Goal: Use online tool/utility: Utilize a website feature to perform a specific function

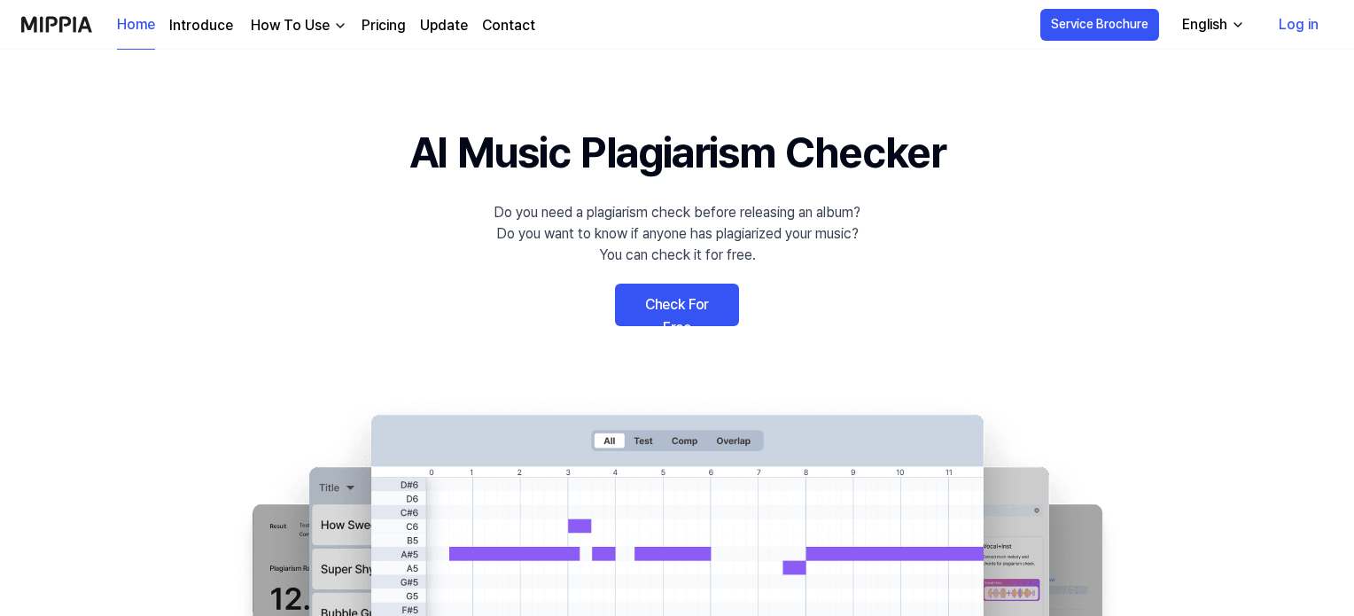
click at [1303, 26] on link "Log in" at bounding box center [1298, 25] width 68 height 50
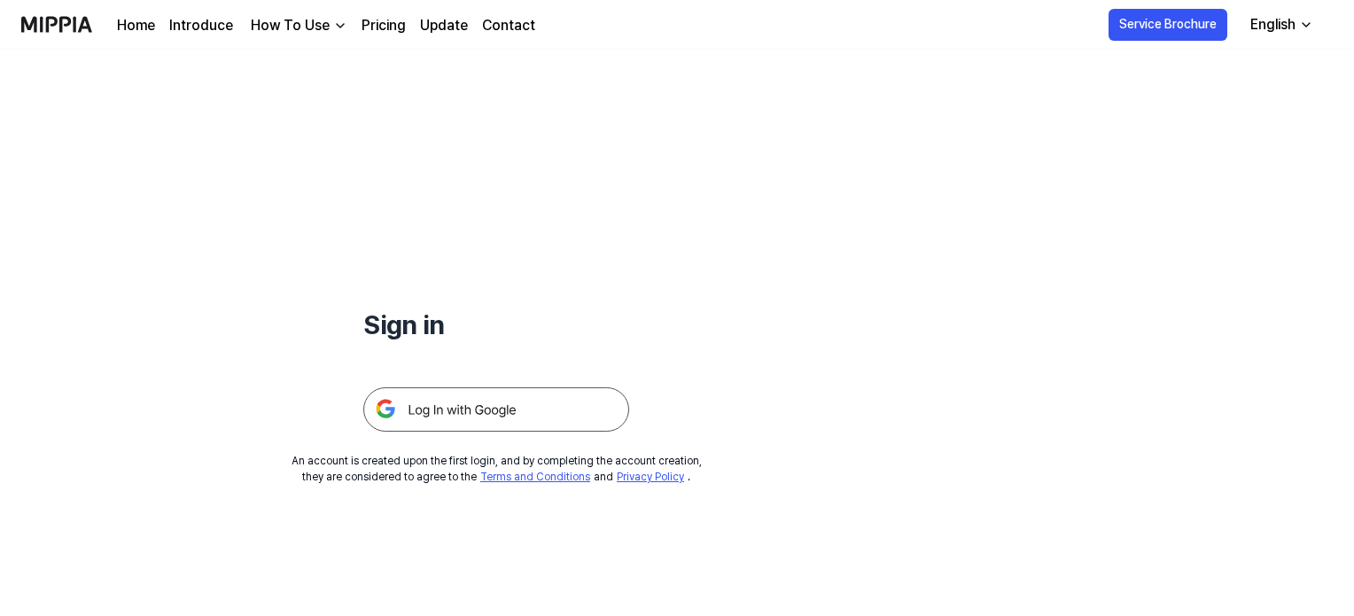
click at [500, 408] on img at bounding box center [496, 409] width 266 height 44
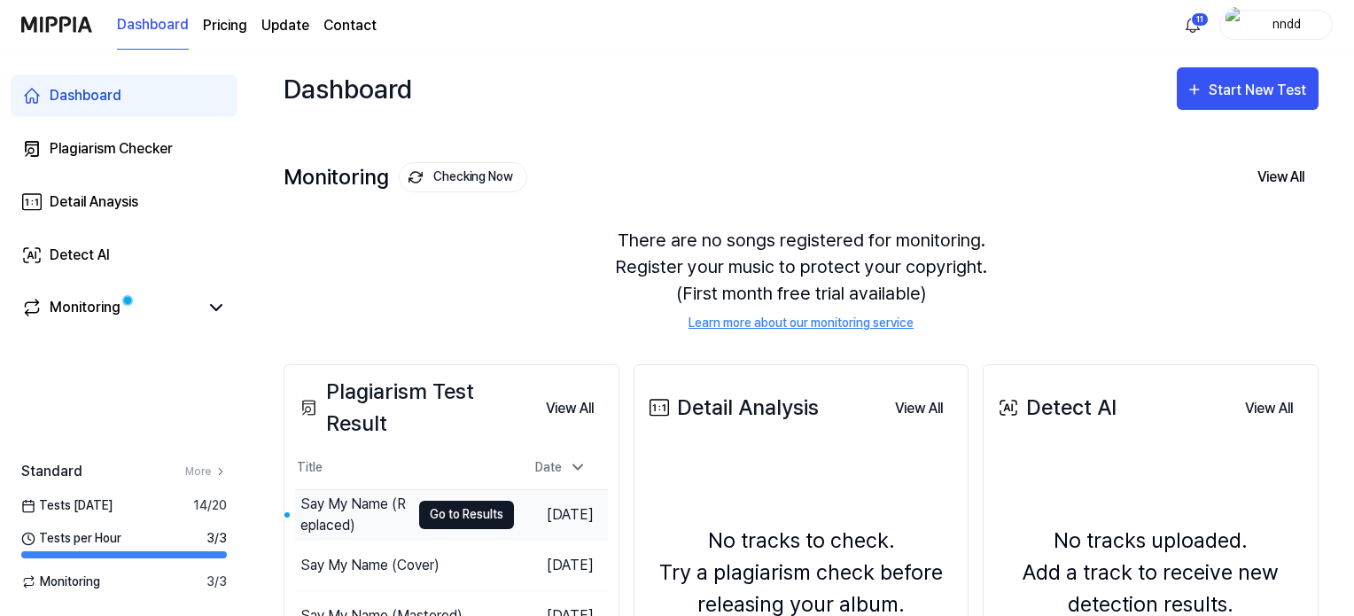
click at [439, 506] on button "Go to Results" at bounding box center [466, 515] width 95 height 28
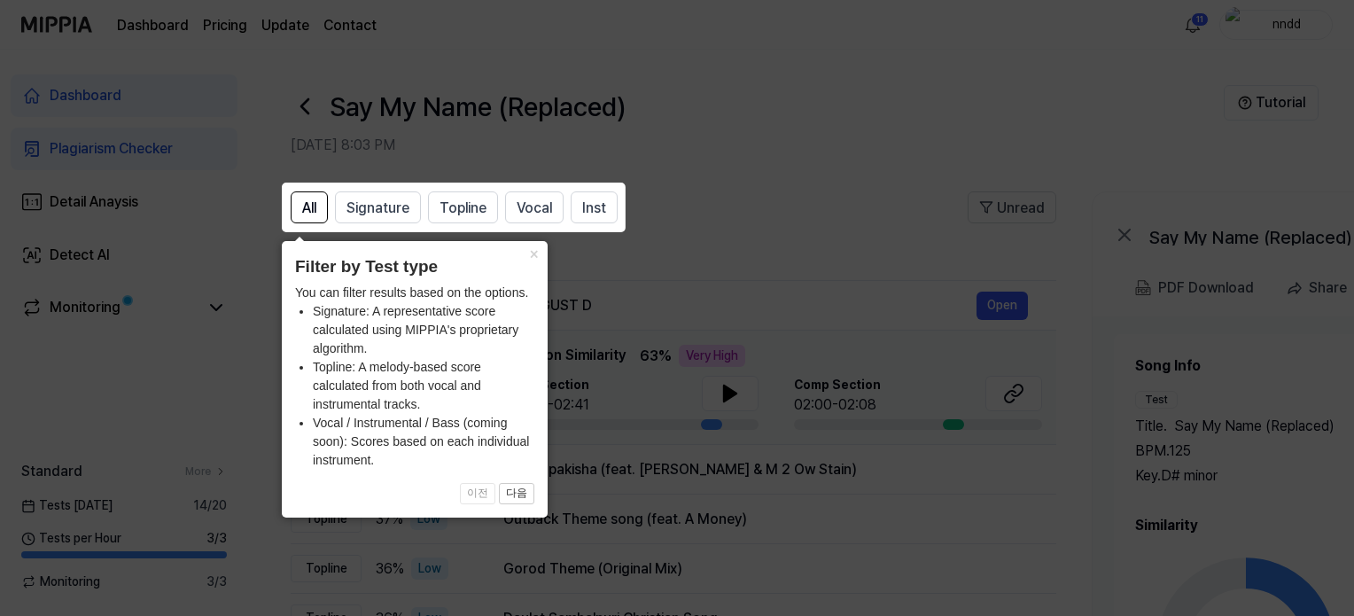
click at [527, 507] on div "× Filter by Test type You can filter results based on the options. Signature: A…" at bounding box center [415, 379] width 266 height 276
click at [532, 247] on button "×" at bounding box center [533, 253] width 28 height 25
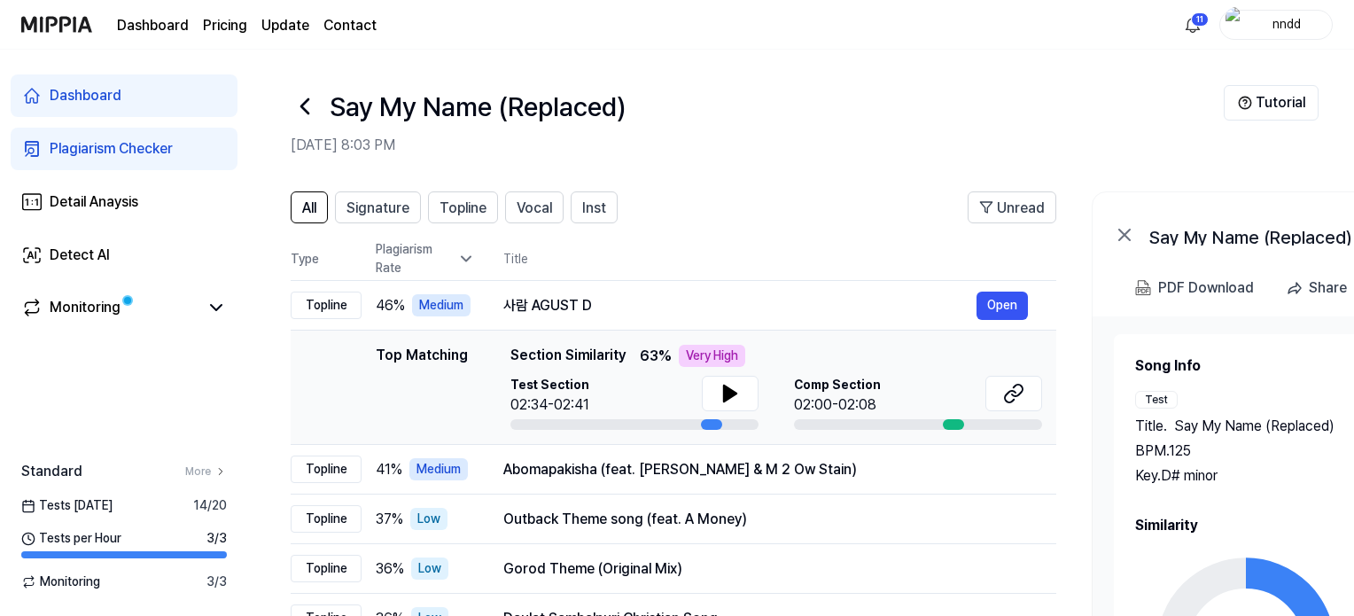
click at [128, 144] on div "Plagiarism Checker" at bounding box center [111, 148] width 123 height 21
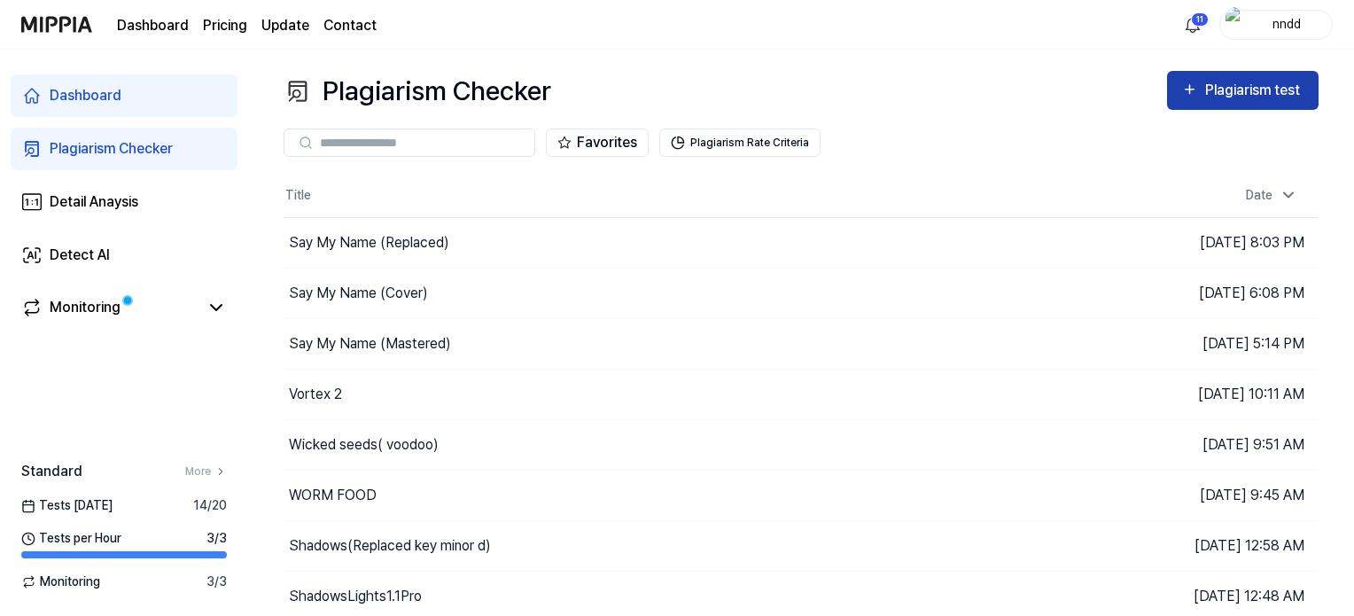
click at [1168, 98] on button "Plagiarism test" at bounding box center [1243, 90] width 152 height 39
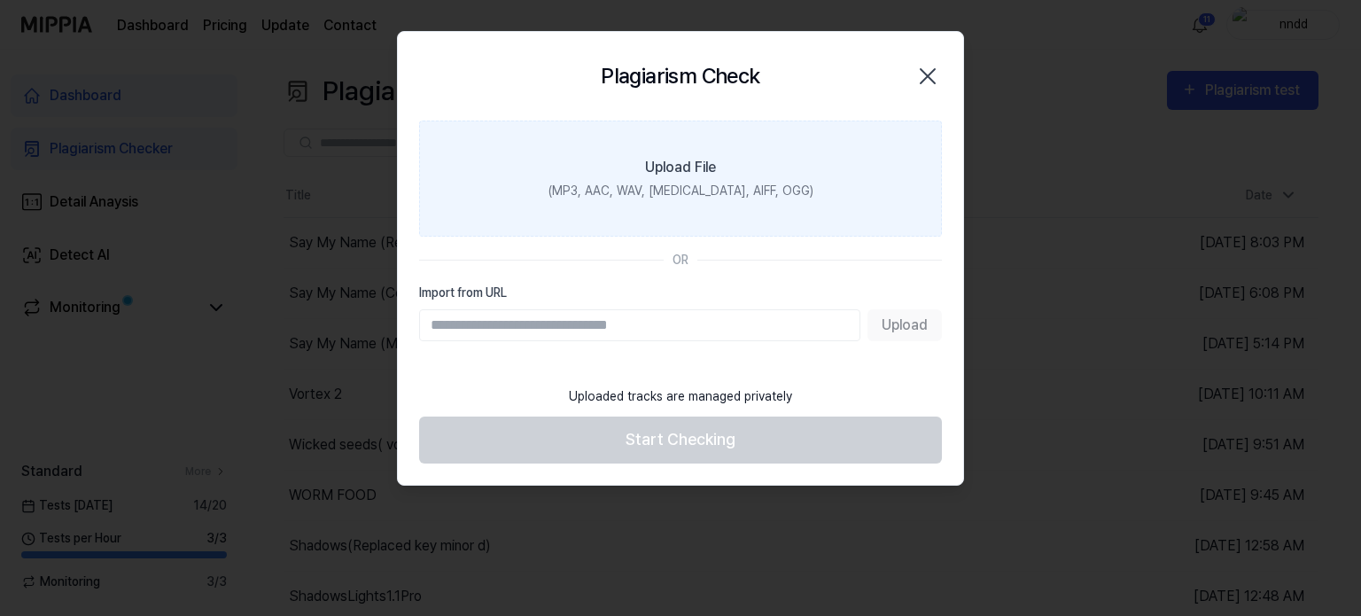
click at [836, 183] on label "Upload File (MP3, AAC, WAV, [MEDICAL_DATA], AIFF, OGG)" at bounding box center [680, 179] width 523 height 116
click at [0, 0] on input "Upload File (MP3, AAC, WAV, [MEDICAL_DATA], AIFF, OGG)" at bounding box center [0, 0] width 0 height 0
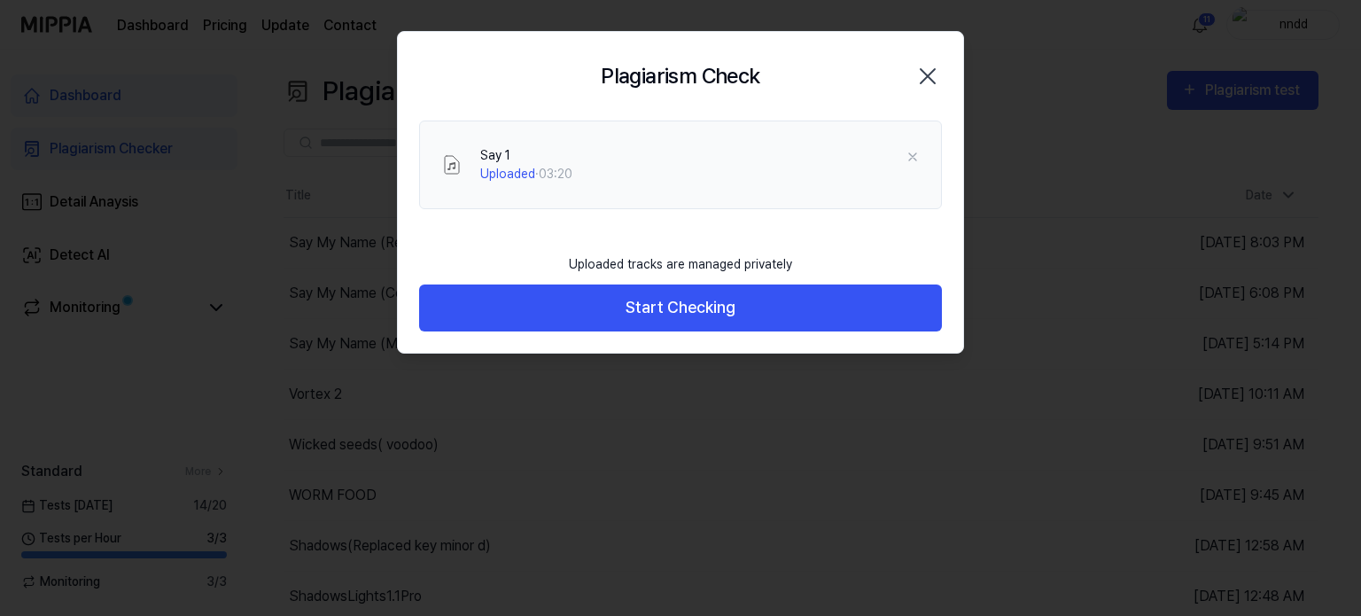
click at [546, 346] on div "Uploaded tracks are managed privately Start Checking" at bounding box center [680, 299] width 565 height 108
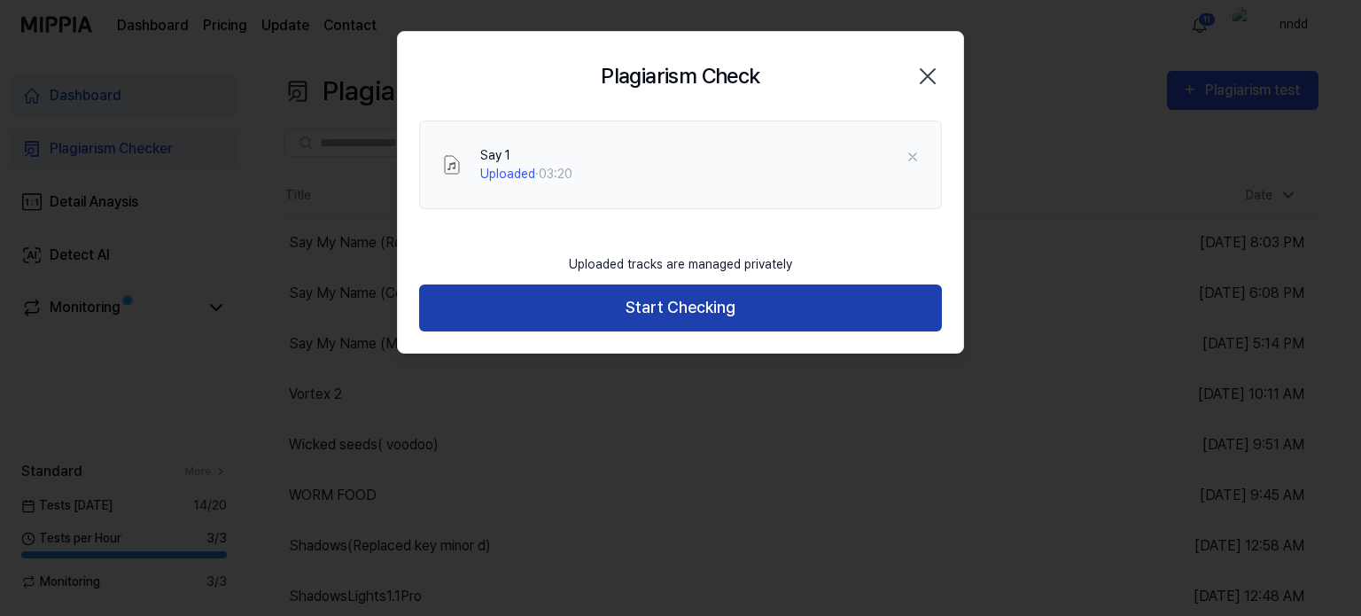
click at [614, 297] on button "Start Checking" at bounding box center [680, 307] width 523 height 47
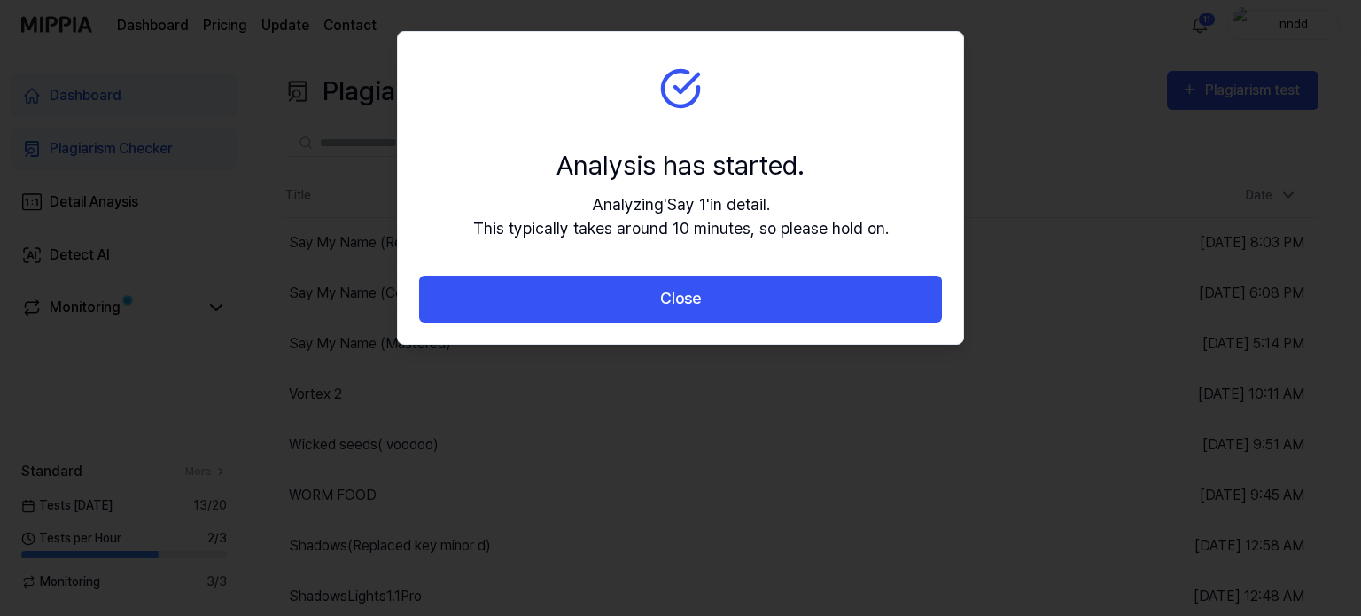
click at [614, 297] on button "Close" at bounding box center [680, 299] width 523 height 47
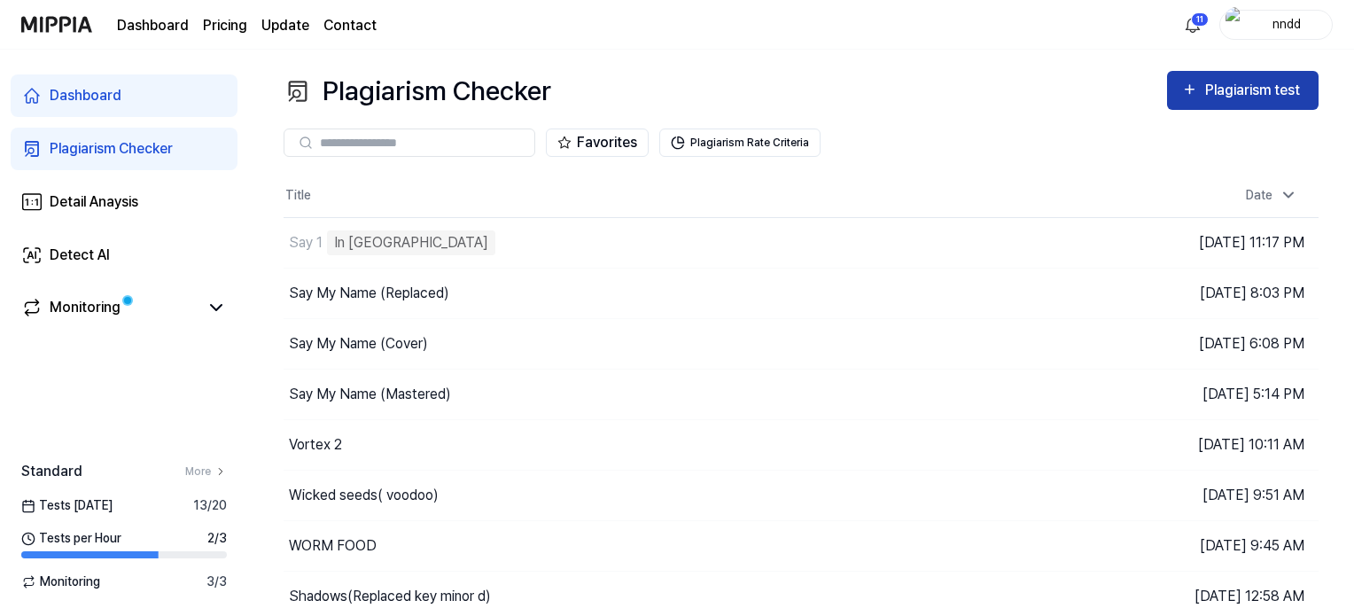
click at [1242, 95] on div "Plagiarism test" at bounding box center [1254, 90] width 99 height 23
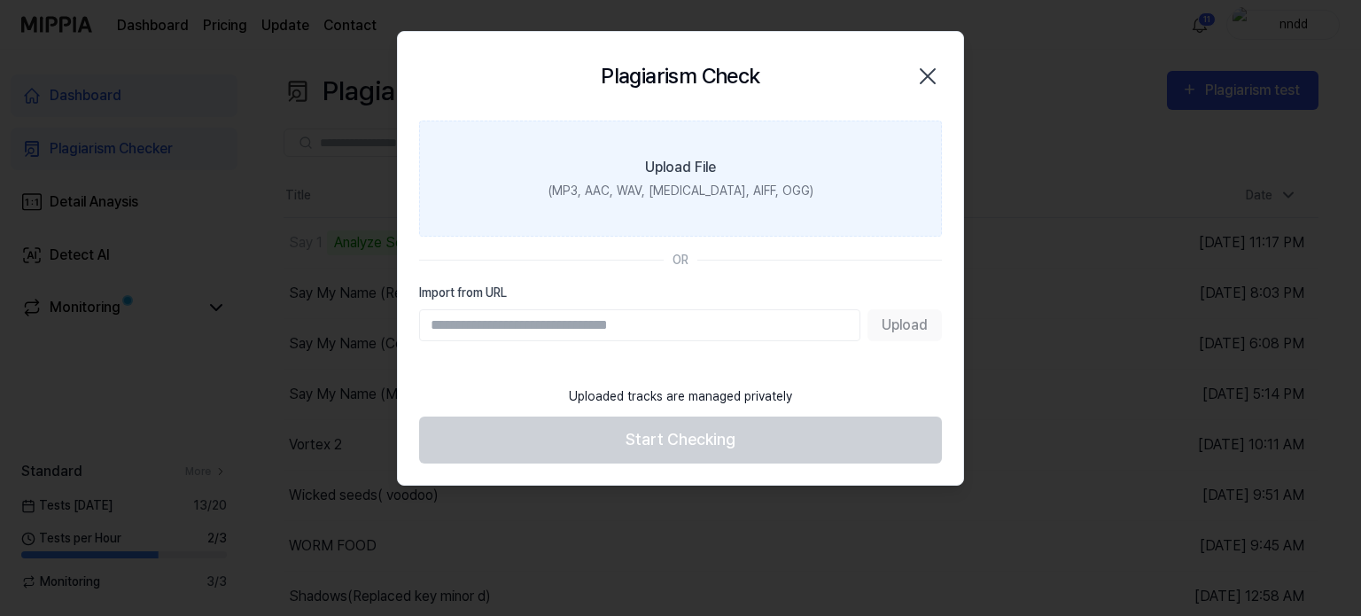
click at [757, 203] on label "Upload File (MP3, AAC, WAV, [MEDICAL_DATA], AIFF, OGG)" at bounding box center [680, 179] width 523 height 116
click at [0, 0] on input "Upload File (MP3, AAC, WAV, [MEDICAL_DATA], AIFF, OGG)" at bounding box center [0, 0] width 0 height 0
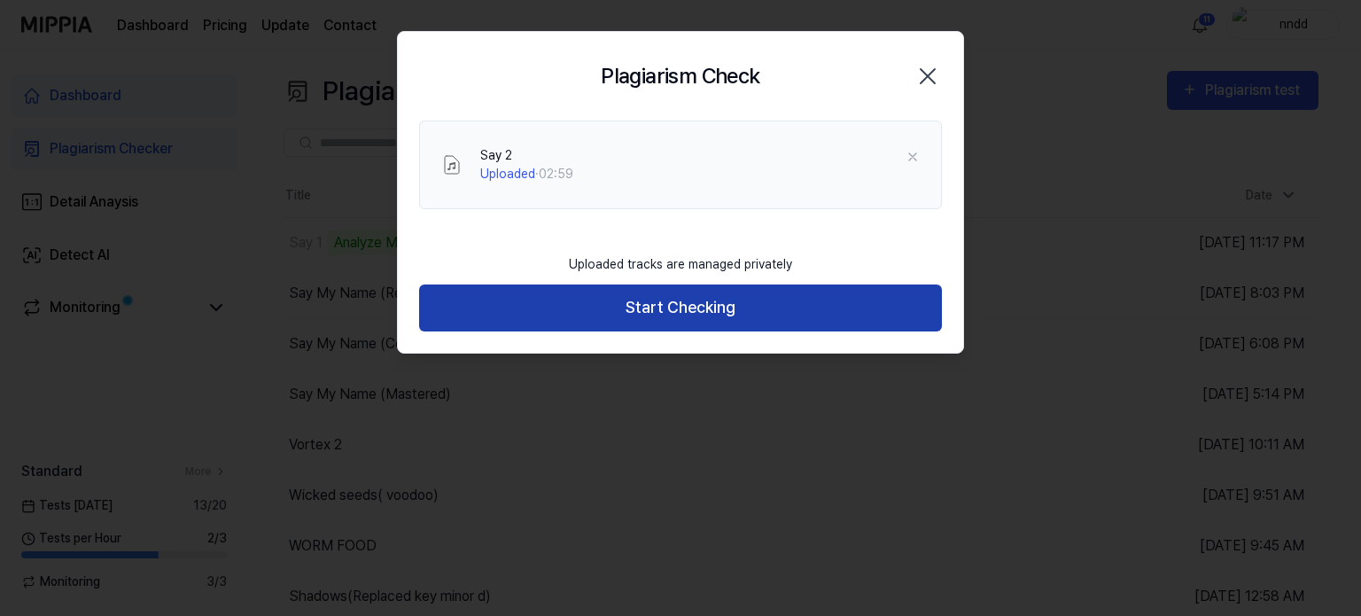
click at [708, 293] on button "Start Checking" at bounding box center [680, 307] width 523 height 47
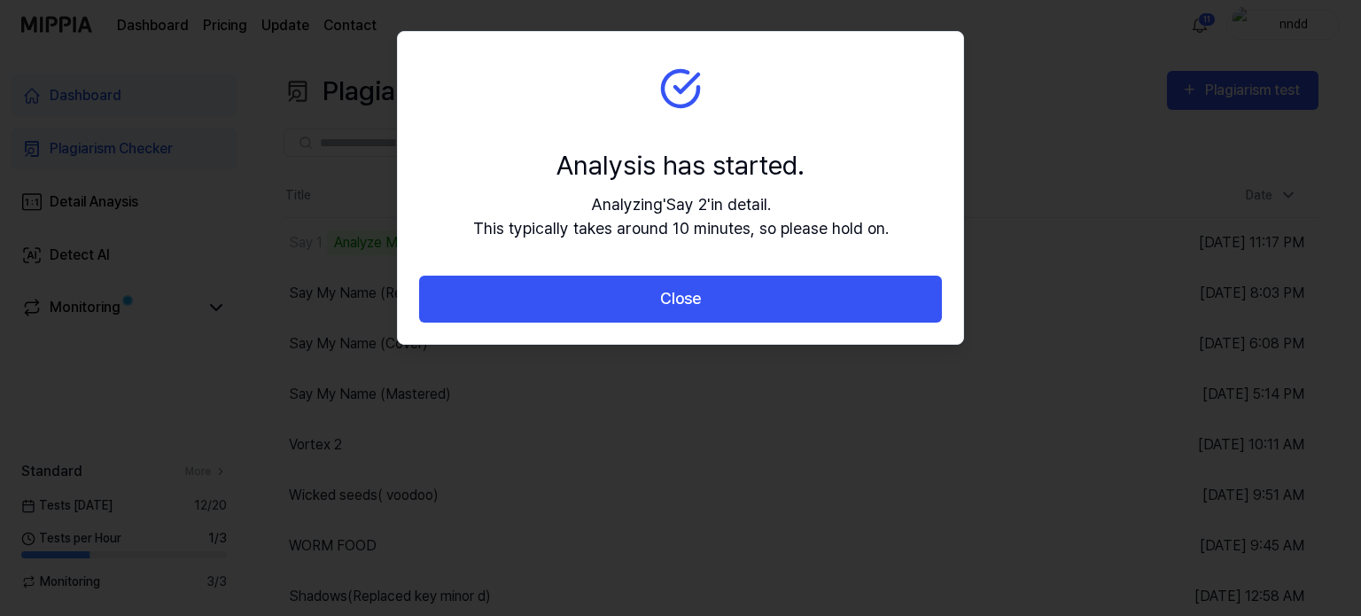
click at [708, 293] on button "Close" at bounding box center [680, 299] width 523 height 47
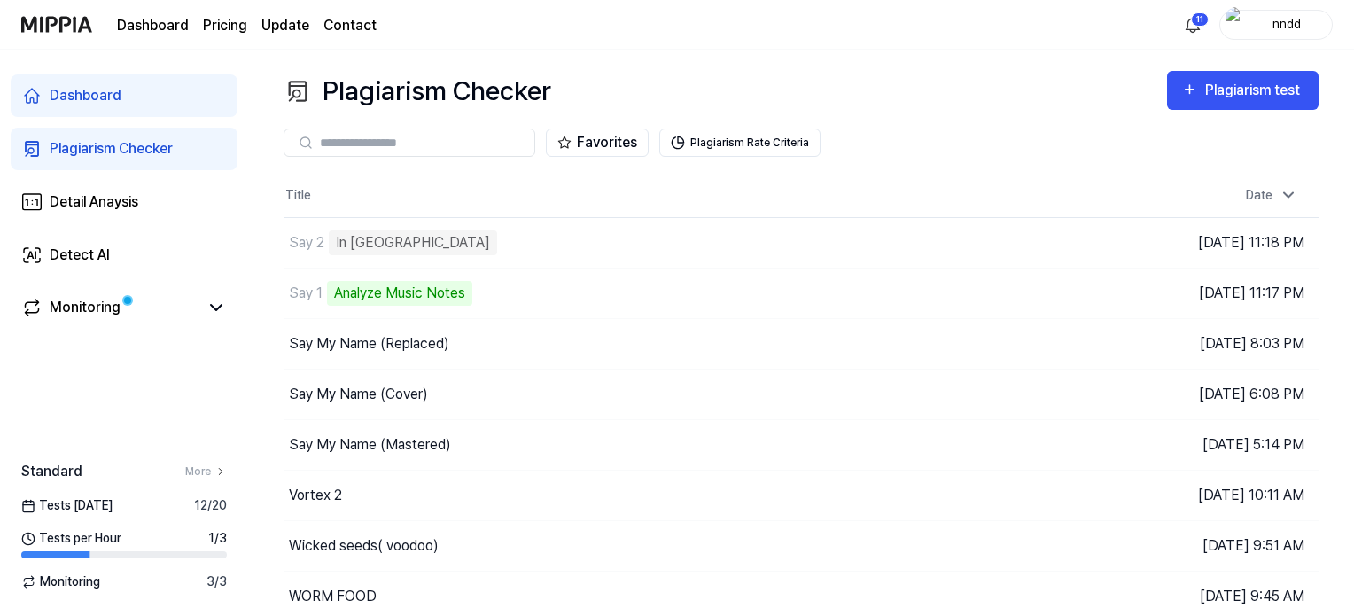
click at [909, 77] on div "Plagiarism Checker Plagiarism test" at bounding box center [801, 91] width 1035 height 40
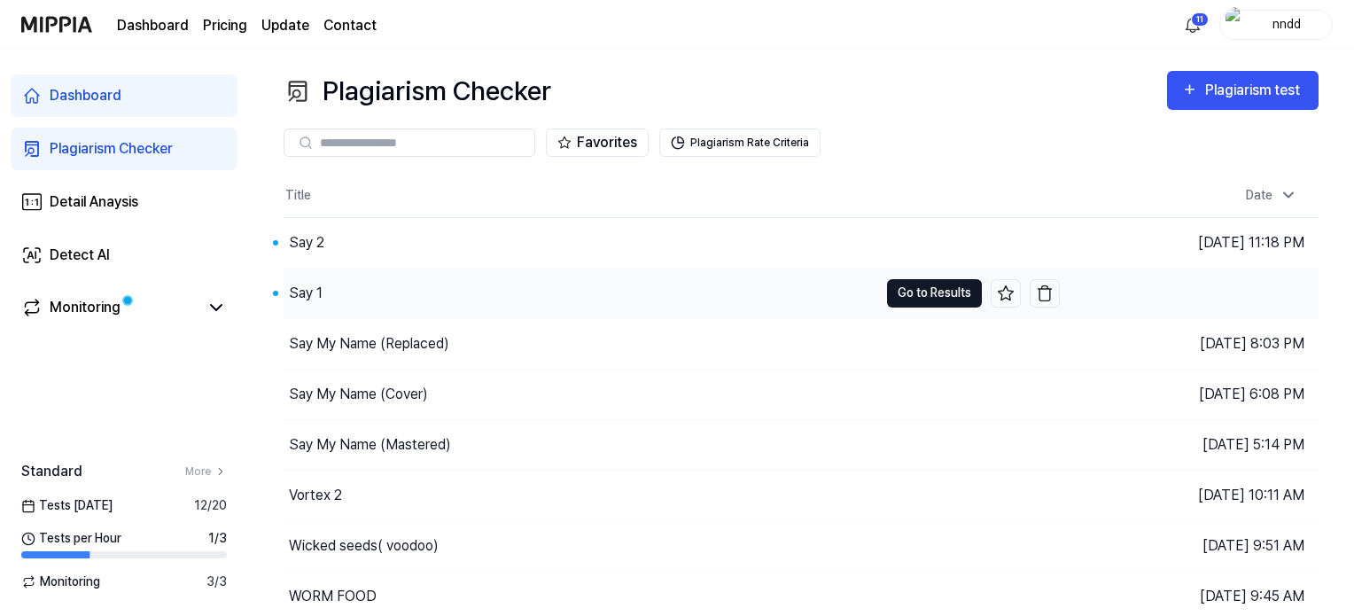
click at [952, 288] on button "Go to Results" at bounding box center [934, 293] width 95 height 28
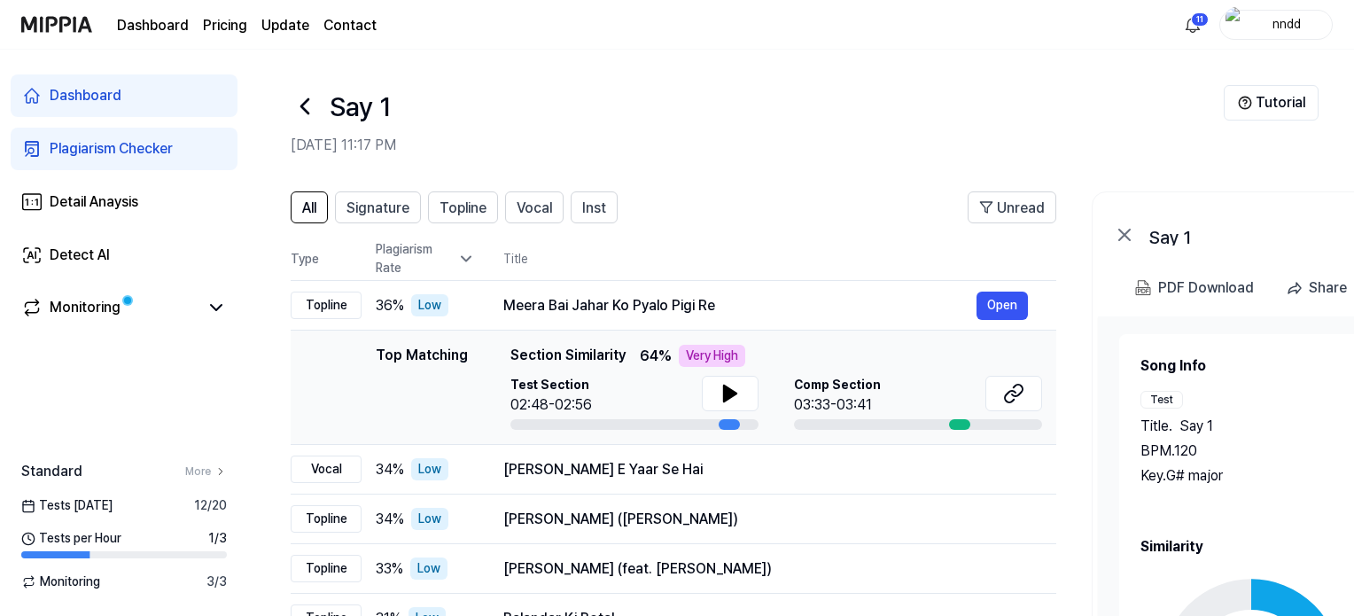
drag, startPoint x: 952, startPoint y: 288, endPoint x: 525, endPoint y: 130, distance: 455.3
click at [525, 130] on div "Say 1 [DATE] 11:17 PM Tutorial All Signature Topline Vocal Inst Unread All Sign…" at bounding box center [801, 333] width 1106 height 566
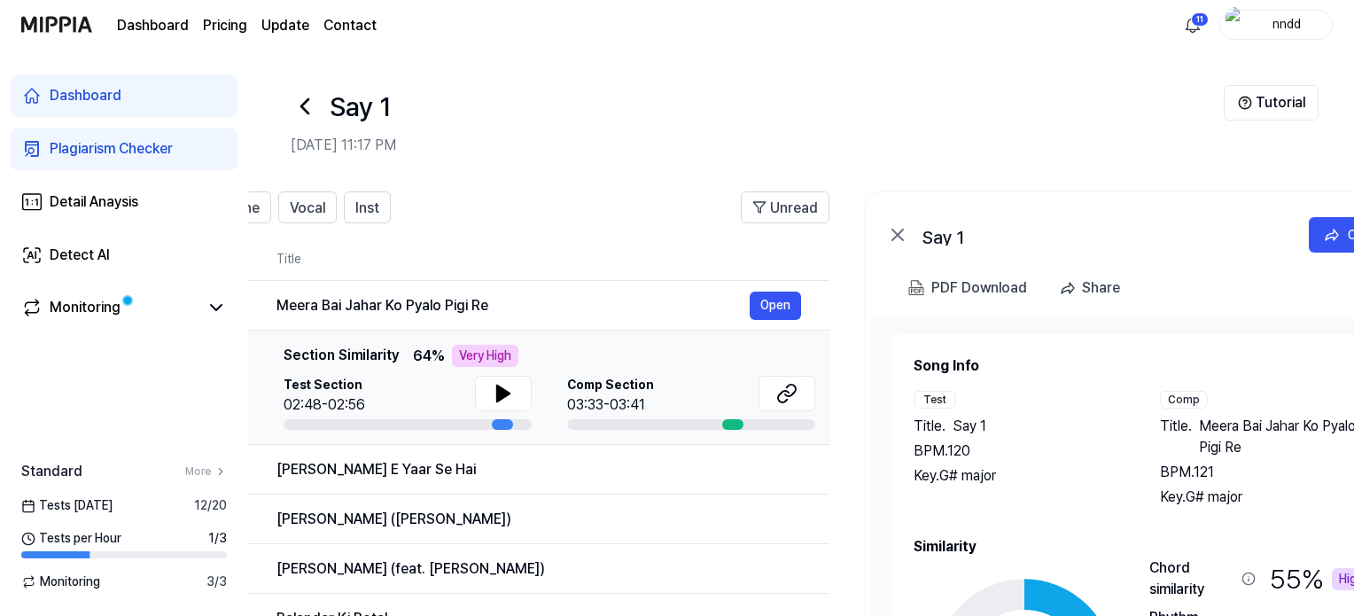
click at [307, 104] on icon at bounding box center [305, 106] width 28 height 28
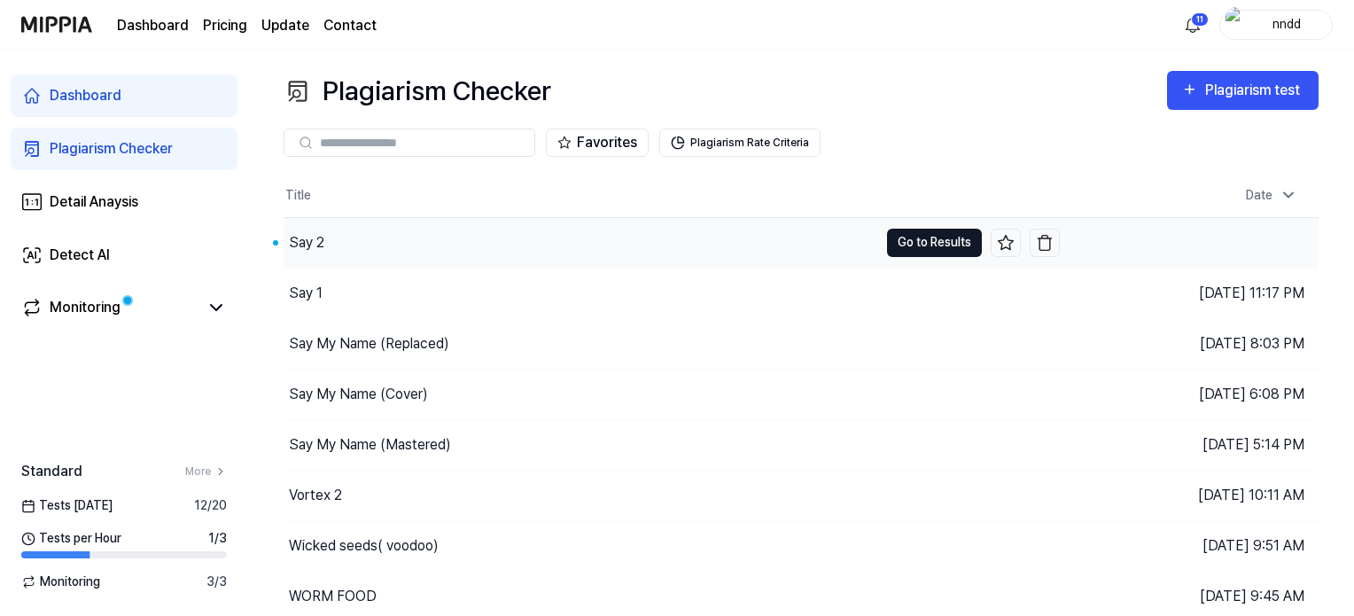
click at [900, 237] on button "Go to Results" at bounding box center [934, 243] width 95 height 28
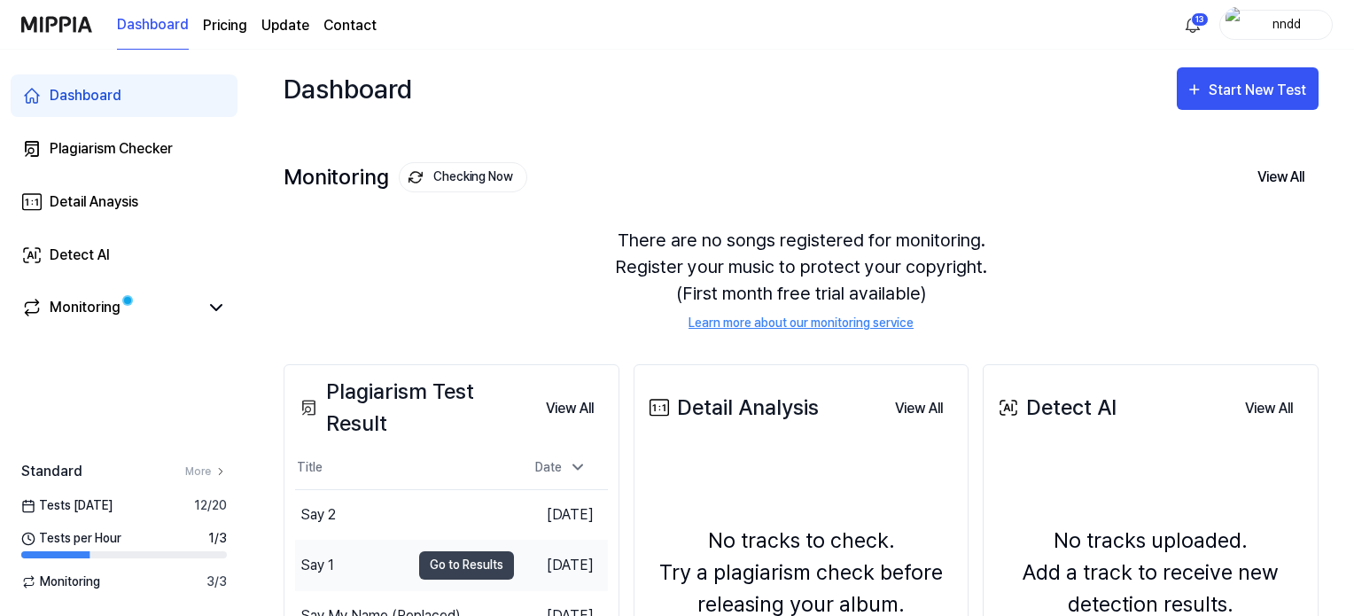
click at [334, 563] on div "Say 1" at bounding box center [352, 566] width 115 height 50
